Goal: Use online tool/utility

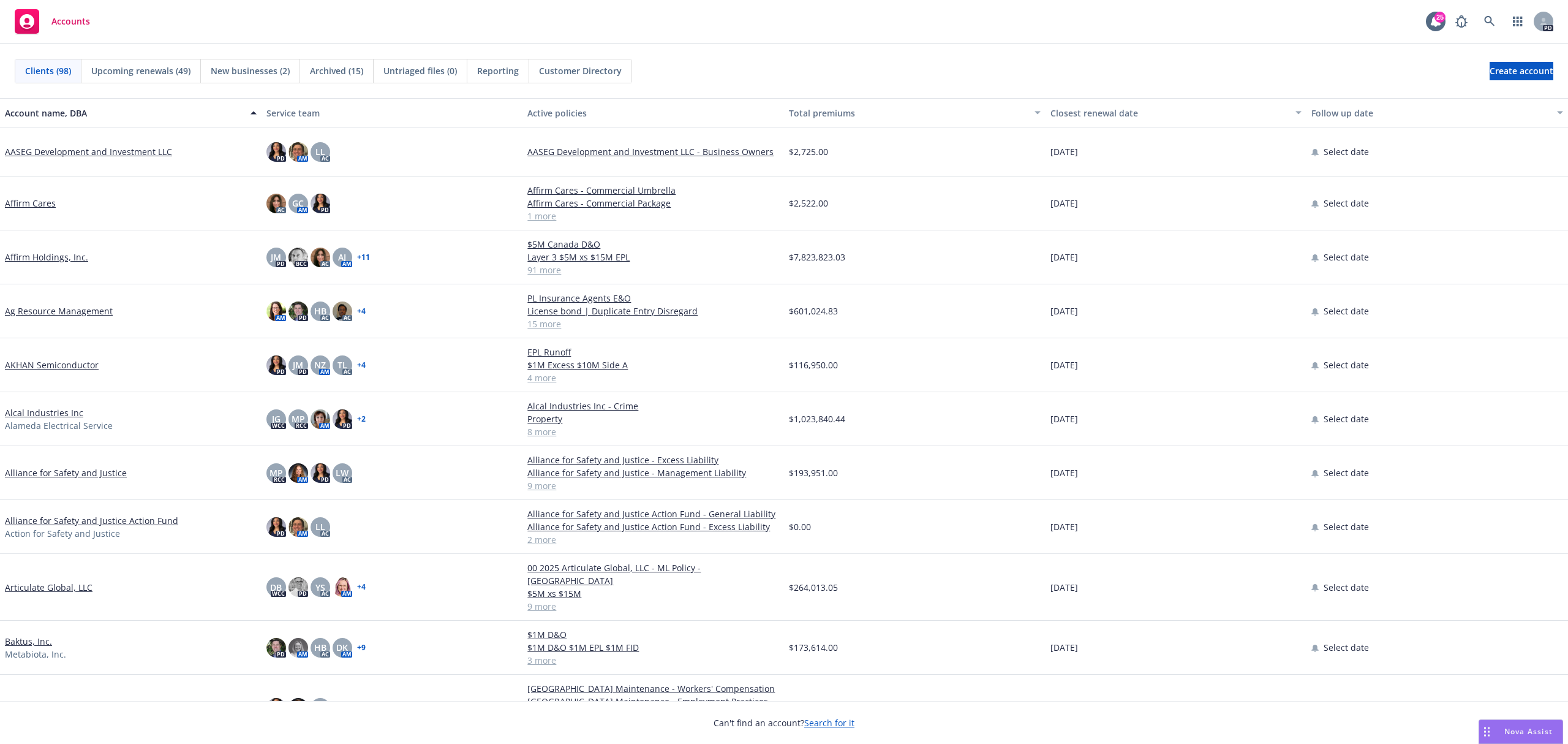
click at [1528, 724] on div "Nova Assist" at bounding box center [1521, 732] width 83 height 23
